Goal: Task Accomplishment & Management: Use online tool/utility

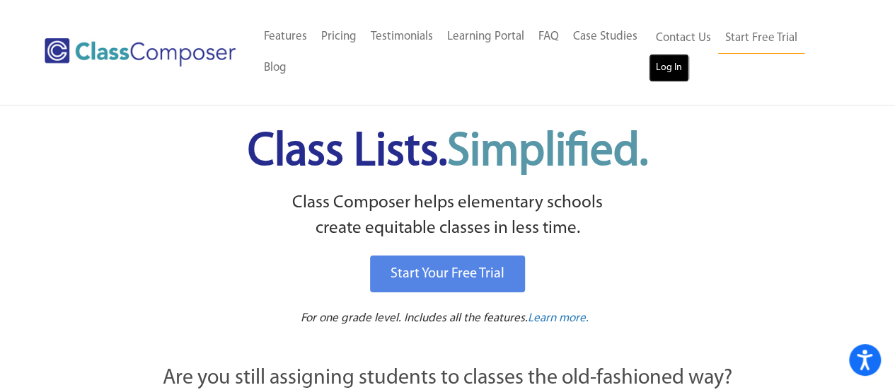
click at [672, 73] on link "Log In" at bounding box center [669, 68] width 40 height 28
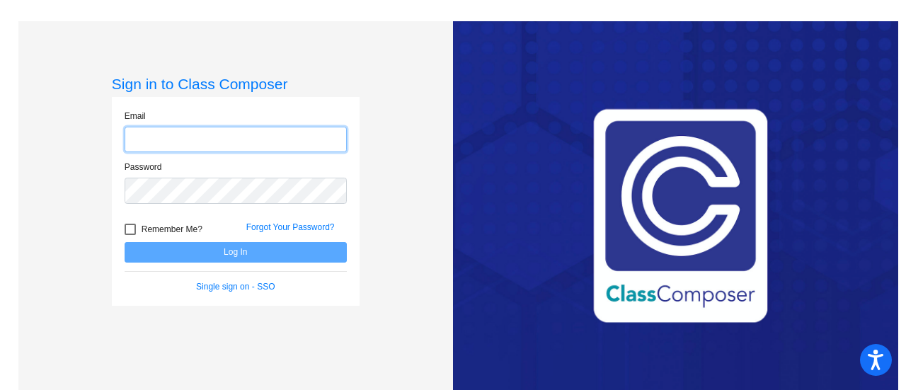
type input "[EMAIL_ADDRESS][PERSON_NAME][DOMAIN_NAME]"
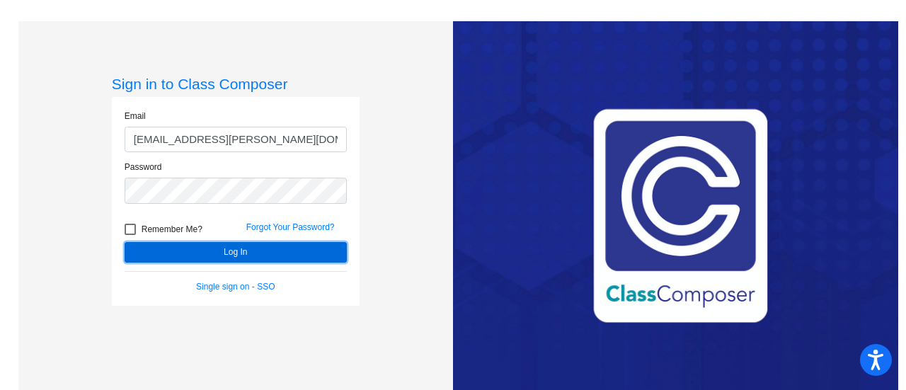
click at [229, 253] on button "Log In" at bounding box center [236, 252] width 222 height 21
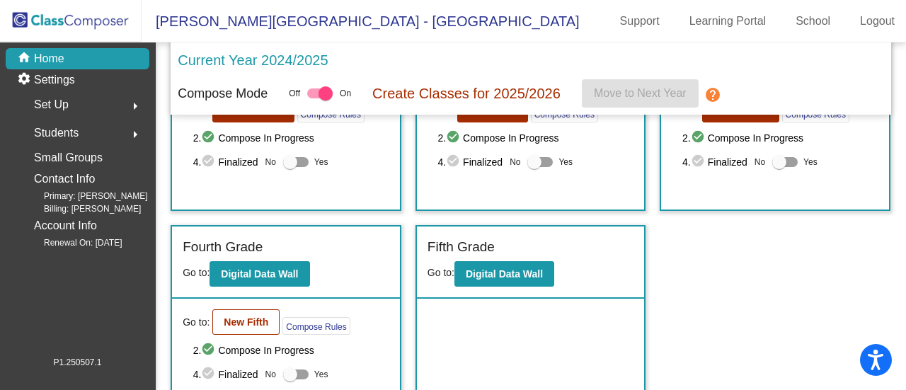
scroll to position [369, 0]
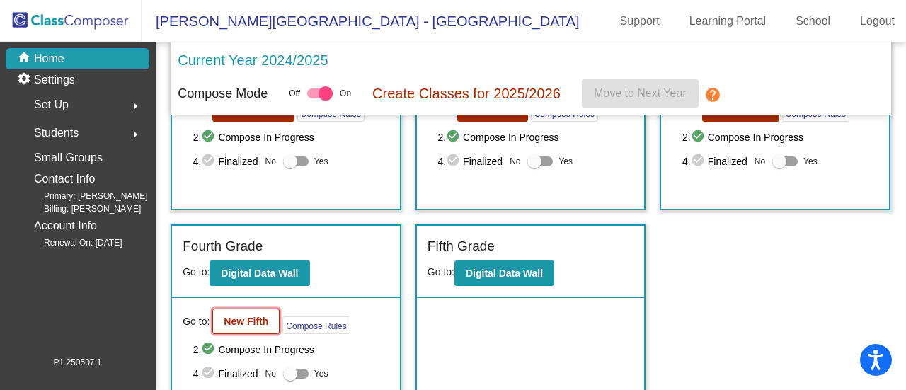
click at [260, 325] on button "New Fifth" at bounding box center [245, 320] width 67 height 25
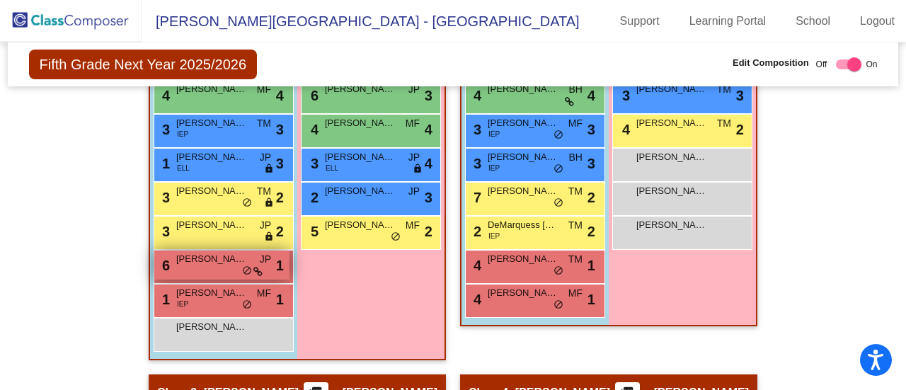
scroll to position [551, 0]
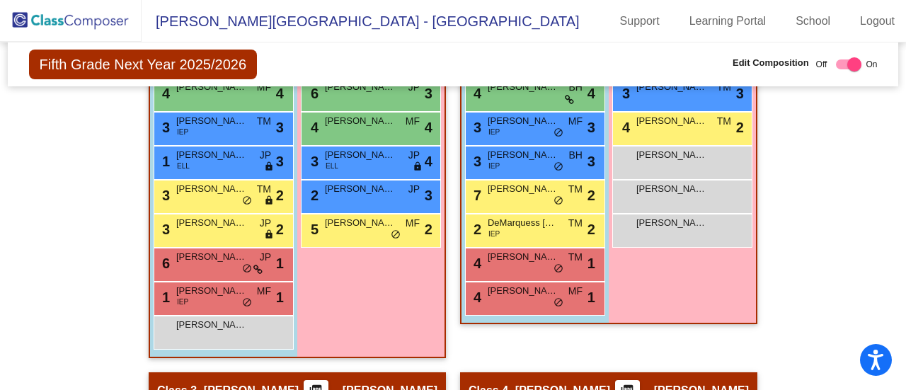
click at [0, 72] on mat-sidenav-content "Fifth Grade Next Year 2025/2026 Edit Composition Off On Incoming Digital Data W…" at bounding box center [453, 215] width 906 height 347
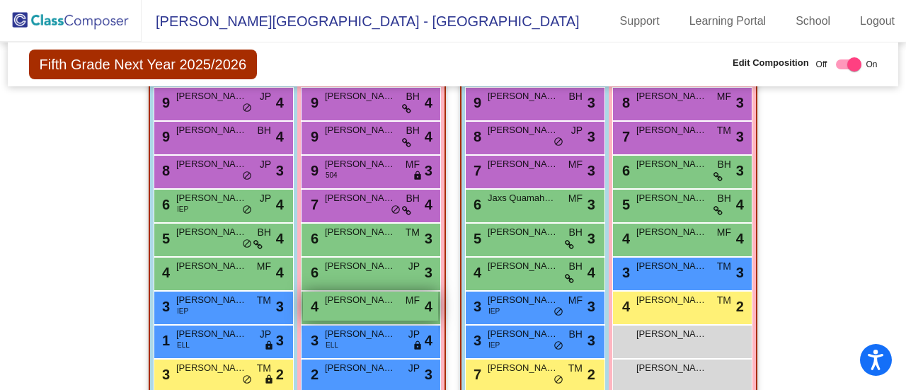
scroll to position [357, 0]
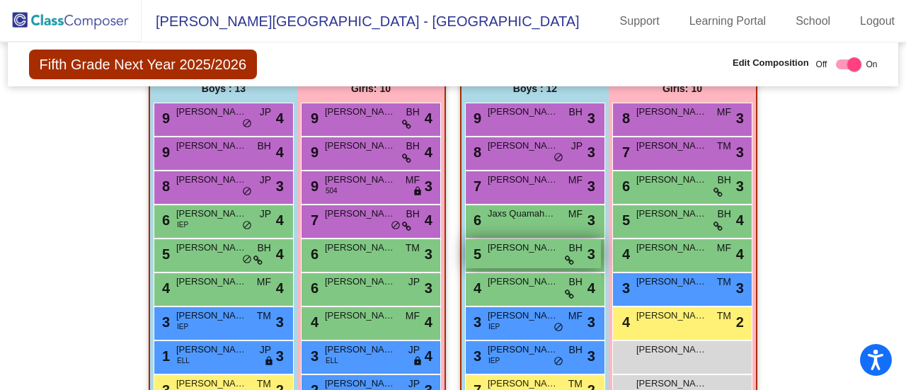
click at [558, 257] on div "5 Silas Attakai BH lock do_not_disturb_alt 3" at bounding box center [533, 253] width 135 height 29
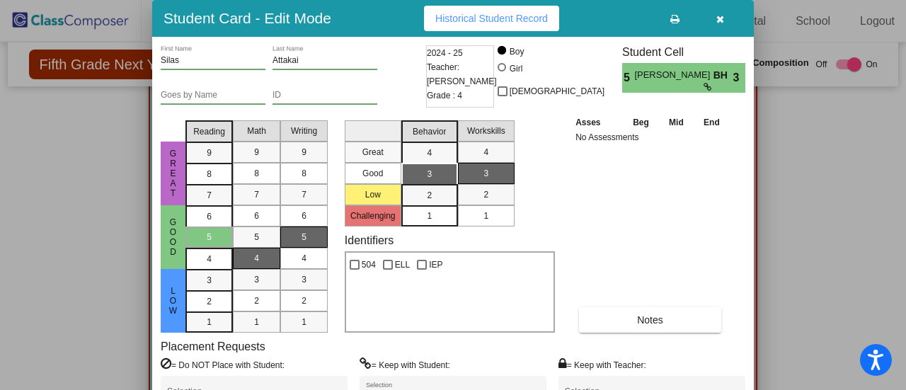
drag, startPoint x: 395, startPoint y: 374, endPoint x: 560, endPoint y: 223, distance: 223.8
click at [560, 223] on div "Silas First Name Attakai Last Name Goes by Name ID 2024 - 25 Teacher: Brittiny …" at bounding box center [453, 244] width 584 height 399
click at [597, 214] on div "Asses Beg Mid End No Assessments Notes" at bounding box center [651, 224] width 158 height 218
click at [725, 19] on button "button" at bounding box center [719, 18] width 45 height 25
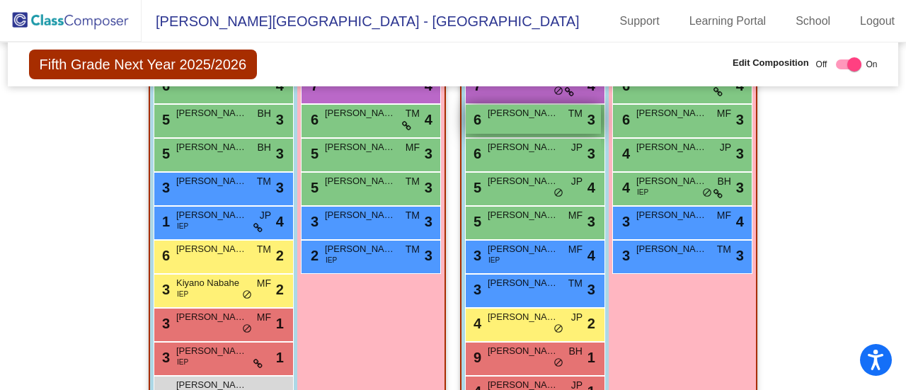
scroll to position [1060, 0]
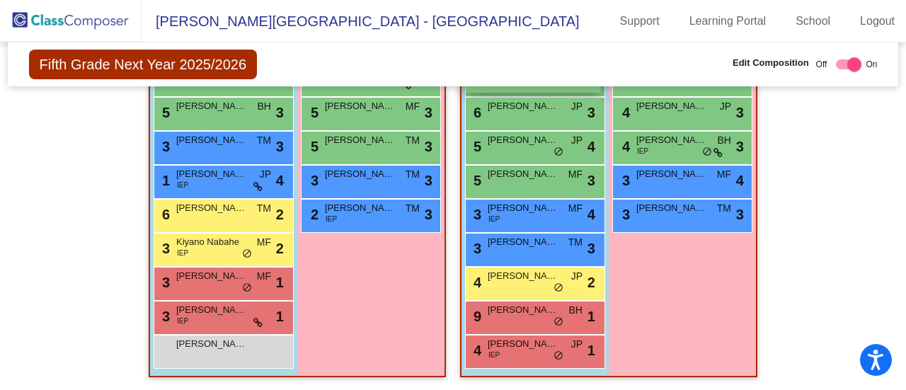
click at [519, 301] on div "9 Luis Flores Benitez BH lock do_not_disturb_alt 1" at bounding box center [533, 315] width 135 height 29
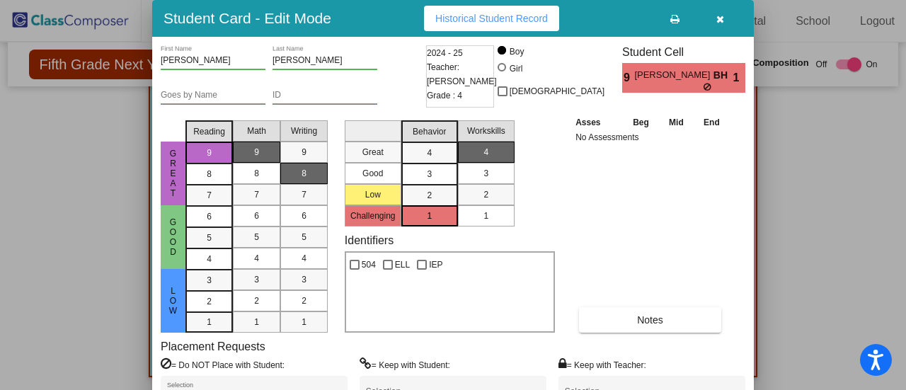
click at [719, 16] on icon "button" at bounding box center [720, 19] width 8 height 10
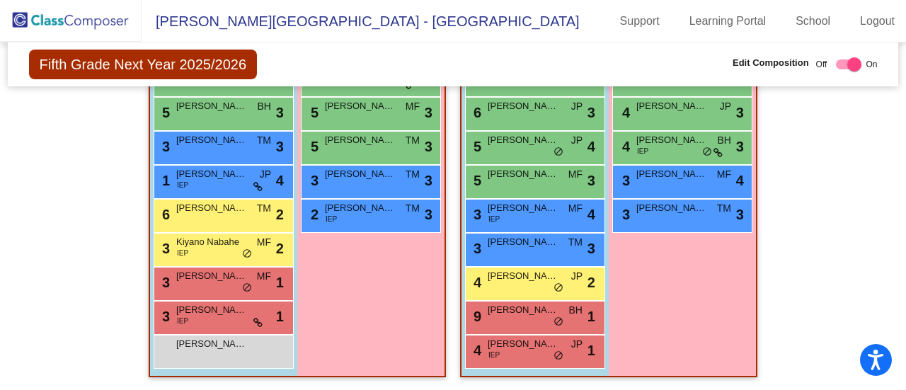
click at [719, 16] on link "Learning Portal" at bounding box center [728, 21] width 100 height 23
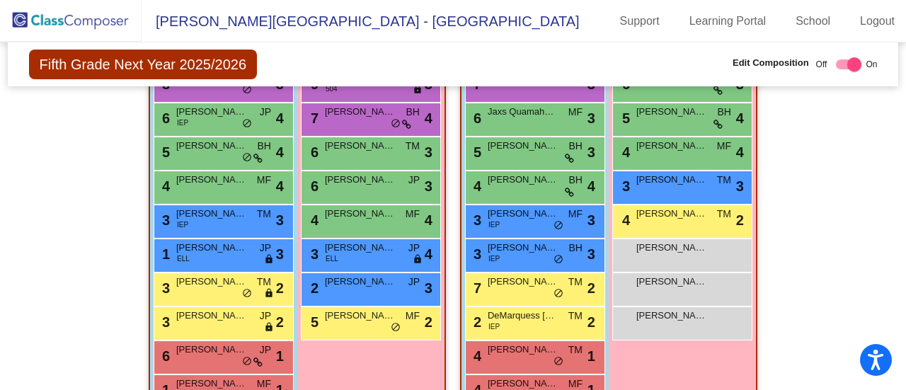
scroll to position [449, 0]
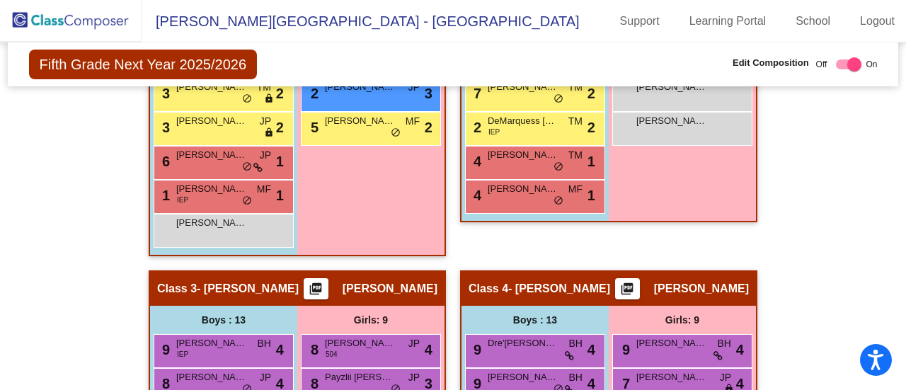
scroll to position [646, 0]
